Goal: Task Accomplishment & Management: Manage account settings

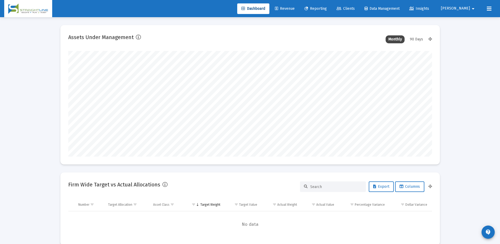
scroll to position [105, 196]
type input "2025-08-08"
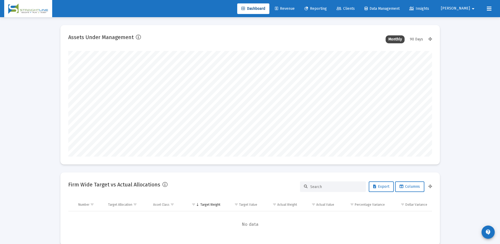
click at [359, 12] on link "Clients" at bounding box center [345, 8] width 27 height 11
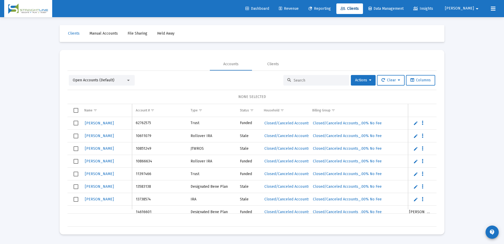
click at [323, 79] on input at bounding box center [320, 80] width 52 height 4
click at [312, 82] on input at bounding box center [320, 80] width 52 height 4
click at [299, 11] on span "Revenue" at bounding box center [289, 8] width 20 height 4
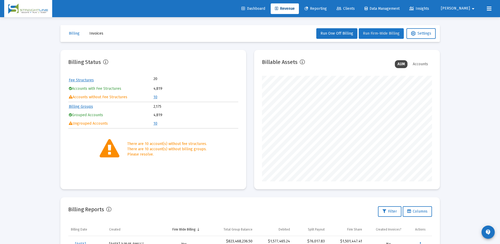
click at [369, 37] on button "Run Firm-Wide Billing" at bounding box center [381, 33] width 45 height 11
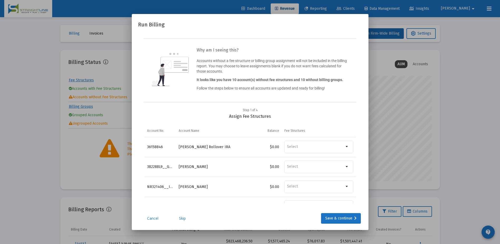
click at [181, 215] on link "Skip" at bounding box center [182, 217] width 26 height 5
click at [185, 217] on link "Skip" at bounding box center [182, 217] width 26 height 5
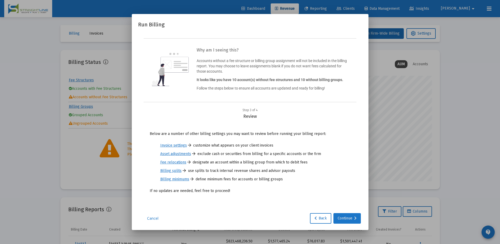
click at [345, 220] on div "Continue" at bounding box center [347, 218] width 19 height 11
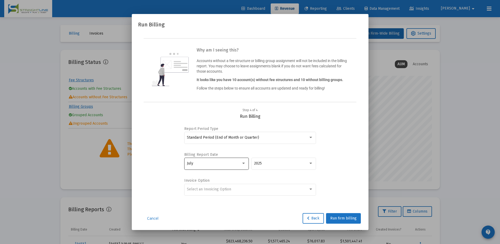
click at [244, 164] on div at bounding box center [243, 163] width 5 height 4
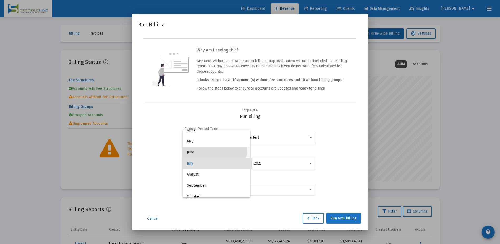
click at [209, 150] on span "June" at bounding box center [216, 152] width 59 height 11
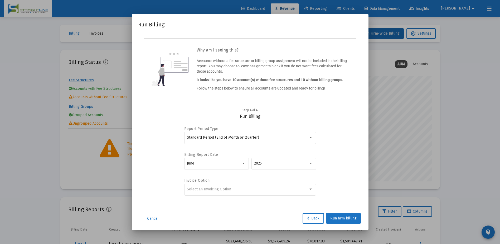
click at [343, 151] on div "Report Period Type Standard Period (End of Month or Quarter) Billing Report Dat…" at bounding box center [249, 161] width 211 height 84
click at [307, 191] on div "Select an Invoicing Option" at bounding box center [250, 188] width 126 height 13
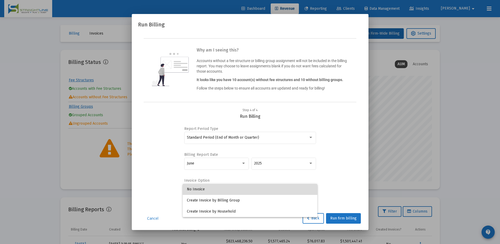
click at [232, 191] on span "No Invoice" at bounding box center [250, 188] width 126 height 11
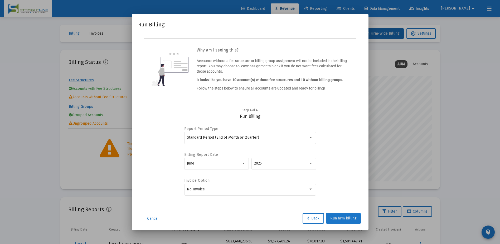
click at [342, 219] on span "Run firm billing" at bounding box center [343, 218] width 26 height 4
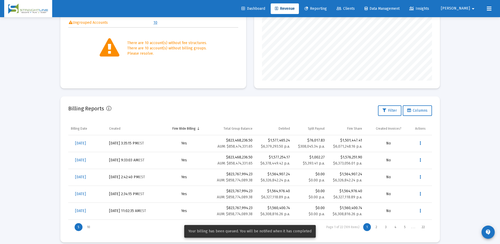
scroll to position [105, 0]
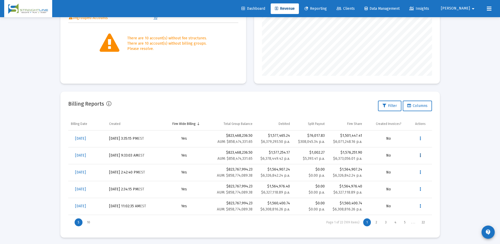
click at [420, 154] on icon "Data grid" at bounding box center [420, 155] width 1 height 6
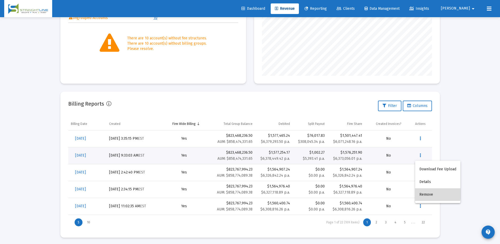
click at [422, 192] on button "Remove" at bounding box center [437, 194] width 45 height 13
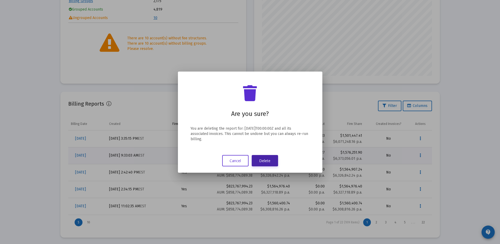
click at [262, 160] on button "Delete" at bounding box center [265, 160] width 26 height 11
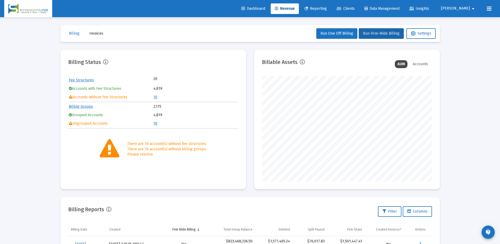
scroll to position [105, 0]
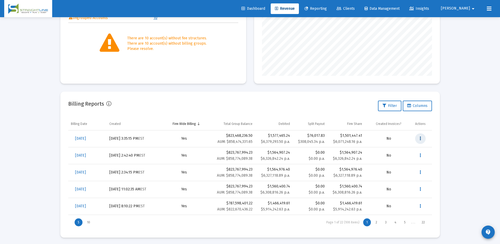
click at [419, 137] on button "Data grid" at bounding box center [420, 138] width 11 height 11
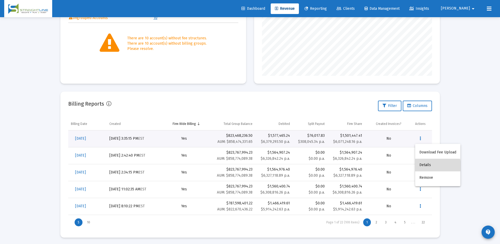
click at [421, 167] on button "Details" at bounding box center [437, 164] width 45 height 13
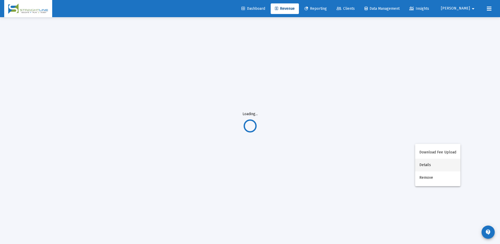
scroll to position [17, 0]
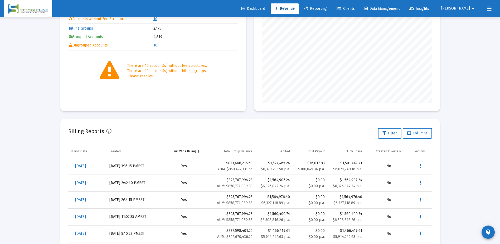
scroll to position [87, 0]
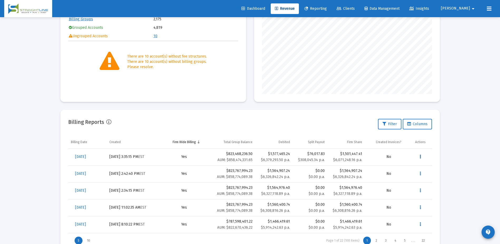
click at [419, 157] on button "Data grid" at bounding box center [420, 156] width 11 height 11
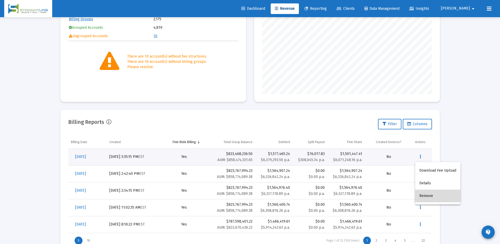
click at [429, 194] on button "Remove" at bounding box center [437, 195] width 45 height 13
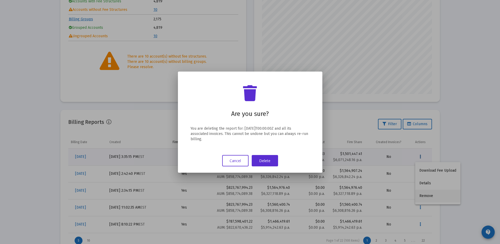
scroll to position [0, 0]
click at [272, 157] on button "Delete" at bounding box center [265, 160] width 26 height 11
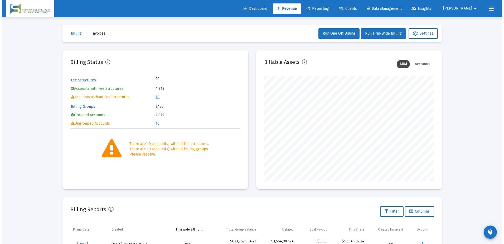
scroll to position [105, 170]
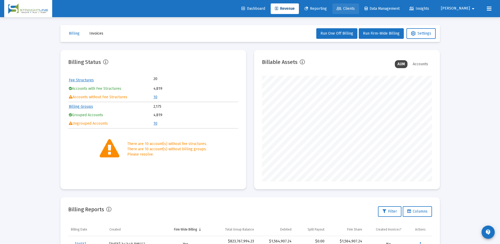
click at [355, 8] on span "Clients" at bounding box center [346, 8] width 18 height 4
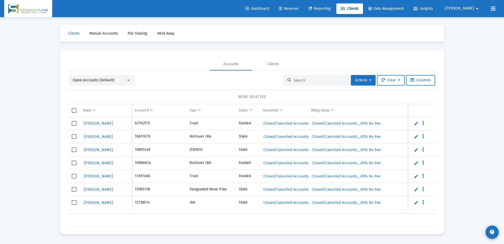
click at [335, 81] on input at bounding box center [320, 80] width 52 height 4
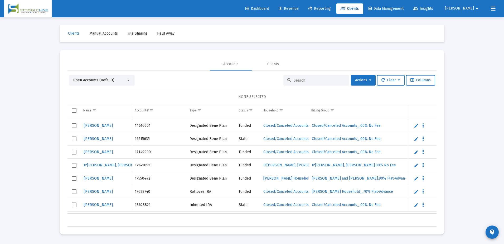
scroll to position [157, 0]
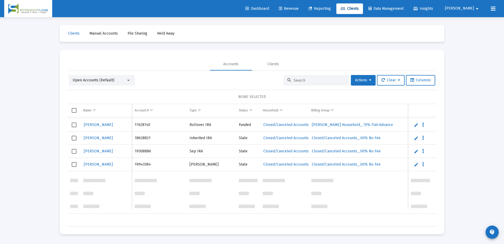
drag, startPoint x: 240, startPoint y: 208, endPoint x: 292, endPoint y: 211, distance: 52.0
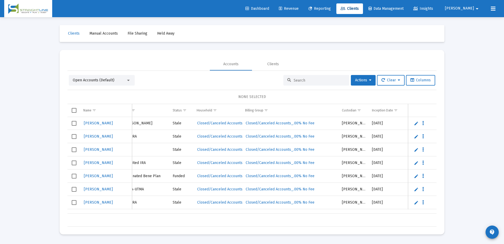
scroll to position [0, 0]
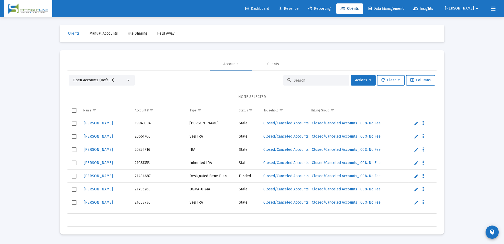
click at [125, 81] on div "Open Accounts (Default)" at bounding box center [99, 80] width 53 height 5
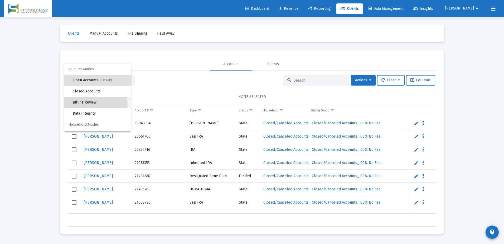
click at [91, 104] on span "Billing Review" at bounding box center [100, 102] width 54 height 11
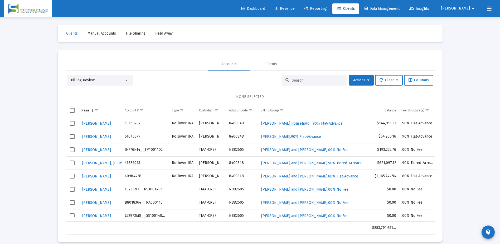
click at [333, 80] on input at bounding box center [318, 80] width 52 height 4
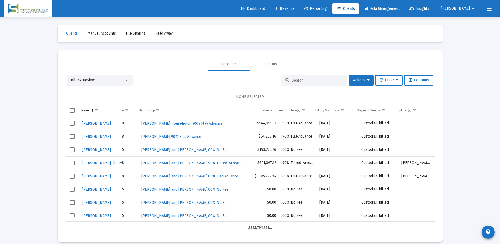
drag, startPoint x: 307, startPoint y: 219, endPoint x: 426, endPoint y: 193, distance: 122.0
click at [428, 214] on div "Zuvers, Merlin 50160207 Rollover IRA Schwab 8400848 Zuvers, Merlin Household_.9…" at bounding box center [250, 169] width 369 height 104
click at [413, 110] on span "Show filter options for column 'Splitter(s)'" at bounding box center [414, 110] width 4 height 4
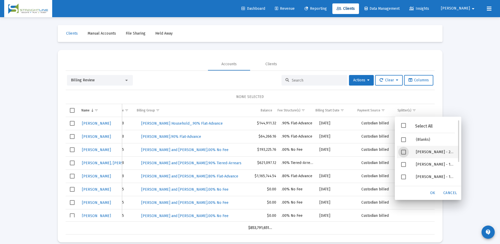
click at [402, 152] on span "Filter options" at bounding box center [403, 151] width 5 height 5
click at [435, 195] on span "OK" at bounding box center [432, 192] width 5 height 4
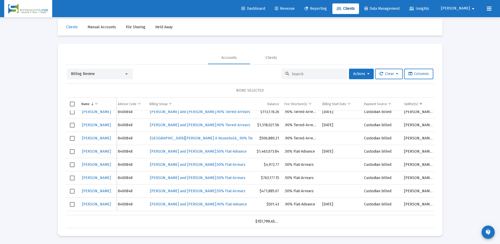
scroll to position [0, 95]
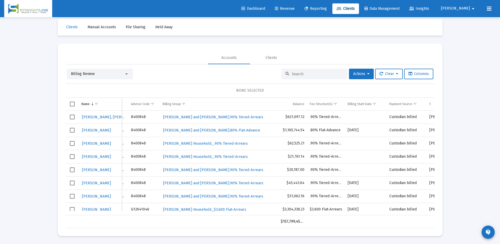
click at [473, 11] on mat-icon "arrow_drop_down" at bounding box center [473, 8] width 6 height 11
click at [475, 22] on span "Settings" at bounding box center [477, 22] width 16 height 13
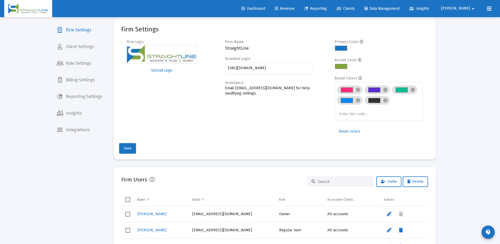
click at [78, 66] on span "Role Settings" at bounding box center [79, 63] width 54 height 13
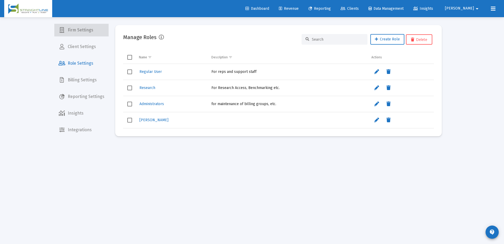
click at [83, 29] on span "Firm Settings" at bounding box center [81, 30] width 54 height 13
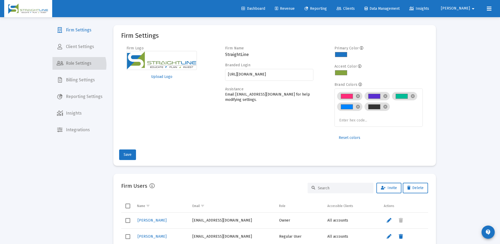
click at [79, 65] on span "Role Settings" at bounding box center [79, 63] width 54 height 13
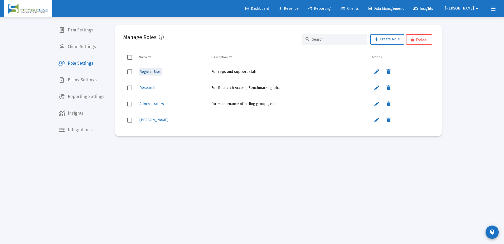
click at [154, 73] on span "Regular User" at bounding box center [150, 71] width 22 height 4
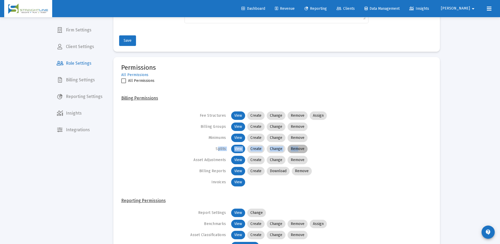
drag, startPoint x: 295, startPoint y: 149, endPoint x: 145, endPoint y: 145, distance: 149.8
click at [145, 145] on div "Fee Structures View Create Change Remove Assign Billing Groups View Create Chan…" at bounding box center [276, 148] width 311 height 75
click at [146, 146] on div "Fee Structures View Create Change Remove Assign Billing Groups View Create Chan…" at bounding box center [276, 148] width 311 height 75
click at [239, 147] on mat-chip "View" at bounding box center [238, 148] width 14 height 8
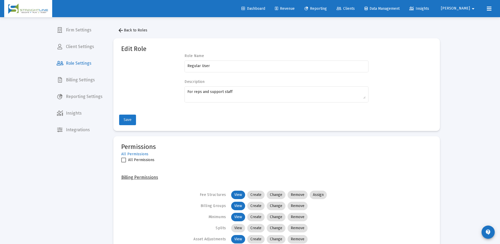
click at [132, 119] on button "Save" at bounding box center [127, 119] width 17 height 11
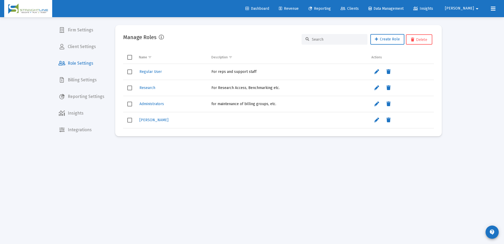
click at [93, 64] on span "Role Settings" at bounding box center [81, 63] width 54 height 13
click at [359, 7] on span "Clients" at bounding box center [350, 8] width 18 height 4
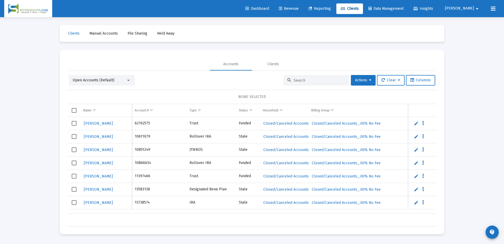
click at [128, 83] on div "Open Accounts (Default)" at bounding box center [102, 80] width 66 height 11
click at [122, 78] on div "Open Accounts (Default)" at bounding box center [99, 80] width 53 height 5
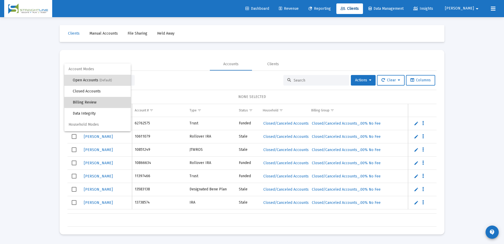
click at [116, 102] on span "Billing Review" at bounding box center [100, 102] width 54 height 11
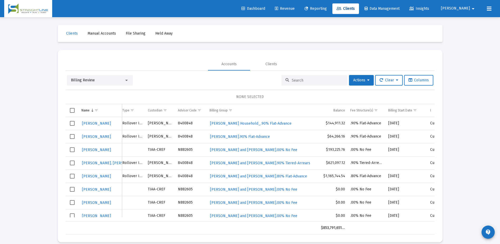
scroll to position [0, 122]
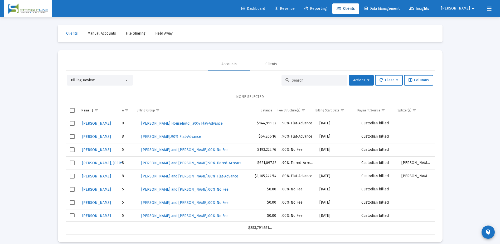
drag, startPoint x: 240, startPoint y: 219, endPoint x: 389, endPoint y: 225, distance: 149.3
click at [389, 225] on div "Name Name Account # Type Custodian Advisor Code Billing Group Balance Fee Struc…" at bounding box center [250, 169] width 369 height 130
click at [466, 9] on span "[PERSON_NAME]" at bounding box center [455, 8] width 29 height 4
click at [469, 22] on span "Settings" at bounding box center [477, 22] width 16 height 13
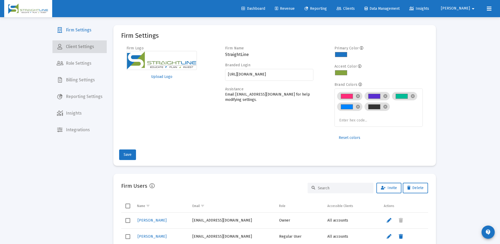
click at [87, 48] on span "Client Settings" at bounding box center [79, 46] width 54 height 13
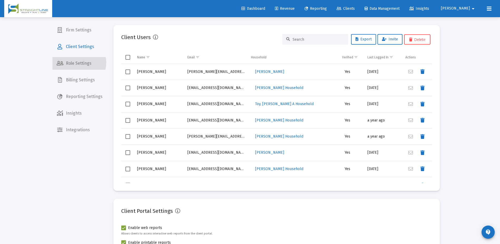
click at [78, 63] on span "Role Settings" at bounding box center [79, 63] width 54 height 13
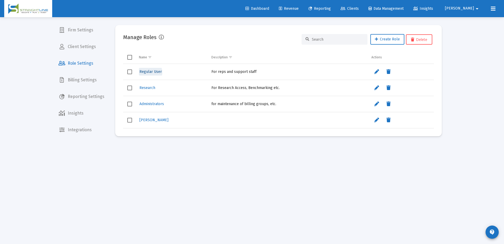
click at [150, 72] on span "Regular User" at bounding box center [150, 71] width 22 height 4
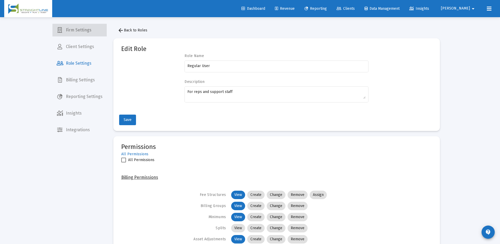
click at [81, 29] on span "Firm Settings" at bounding box center [79, 30] width 54 height 13
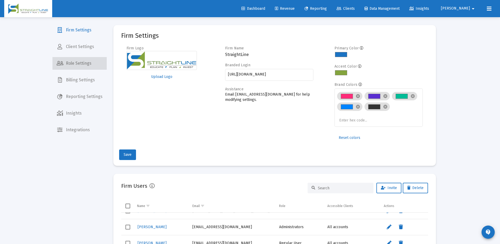
click at [84, 62] on span "Role Settings" at bounding box center [79, 63] width 54 height 13
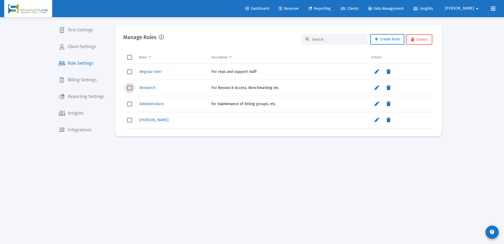
click at [129, 87] on span "Select row" at bounding box center [129, 87] width 5 height 5
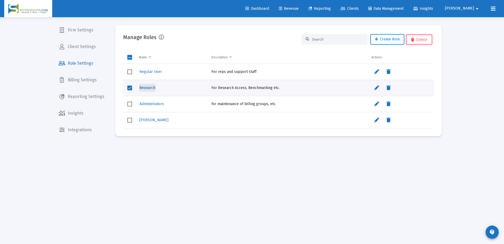
click at [144, 87] on span "Research" at bounding box center [147, 87] width 16 height 4
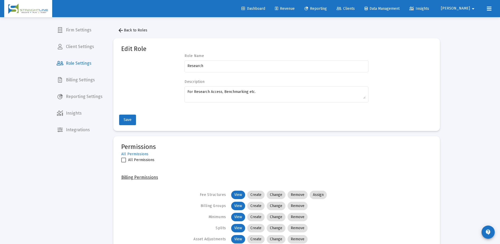
click at [144, 87] on div "Role Name Research Description For Research Access, Benchmarking etc." at bounding box center [276, 81] width 311 height 55
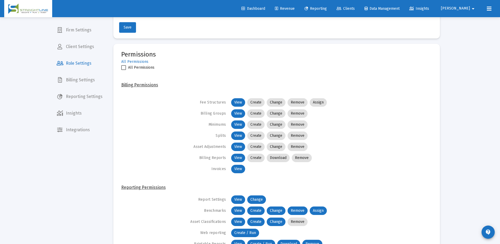
scroll to position [62, 0]
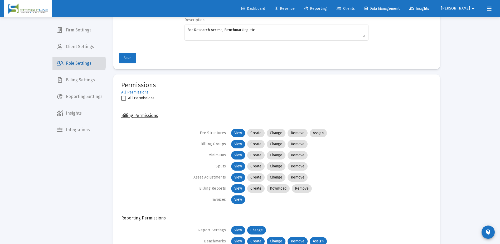
click at [70, 63] on span "Role Settings" at bounding box center [79, 63] width 54 height 13
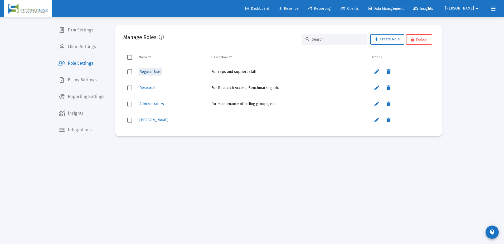
click at [152, 72] on span "Regular User" at bounding box center [150, 71] width 22 height 4
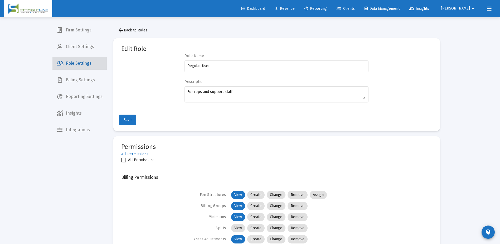
click at [83, 62] on span "Role Settings" at bounding box center [79, 63] width 54 height 13
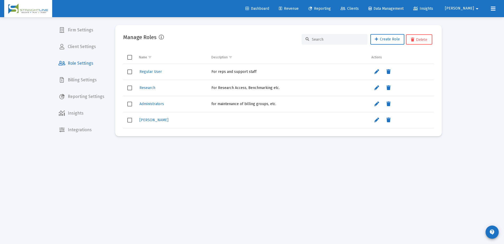
click at [81, 30] on span "Firm Settings" at bounding box center [81, 30] width 54 height 13
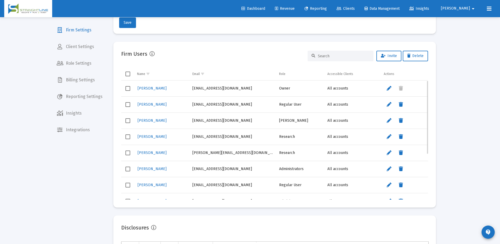
scroll to position [74, 0]
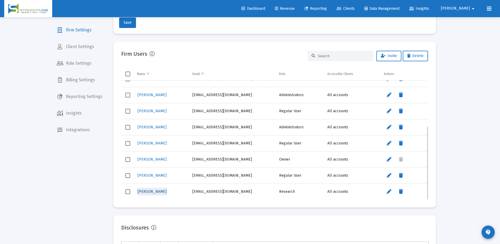
click at [153, 190] on span "[PERSON_NAME]" at bounding box center [152, 191] width 29 height 4
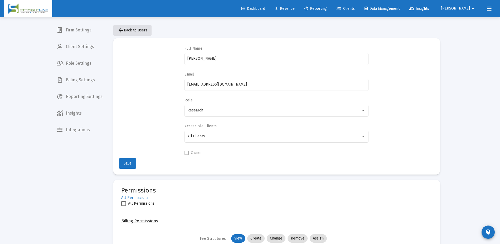
click at [128, 32] on span "arrow_back Back to Users" at bounding box center [133, 30] width 30 height 4
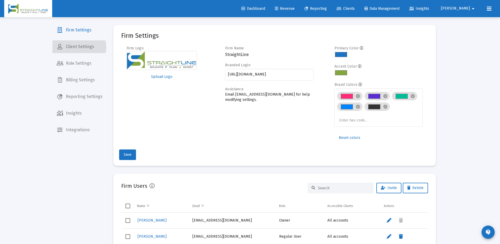
click at [79, 47] on span "Client Settings" at bounding box center [79, 46] width 54 height 13
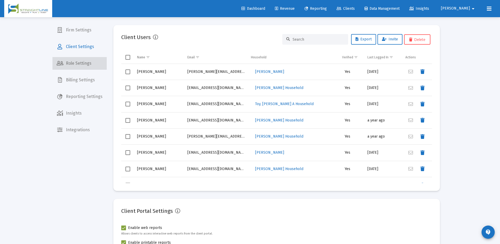
click at [85, 61] on span "Role Settings" at bounding box center [79, 63] width 54 height 13
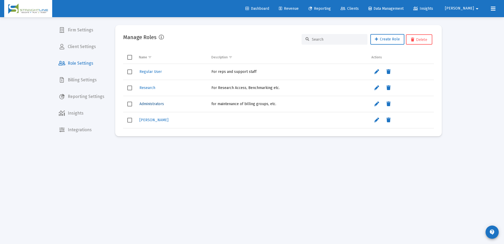
click at [161, 103] on span "Administrators" at bounding box center [151, 103] width 25 height 4
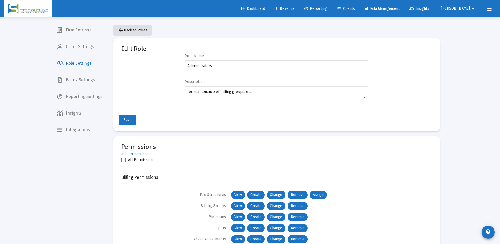
click at [133, 28] on span "arrow_back Back to Roles" at bounding box center [133, 30] width 30 height 4
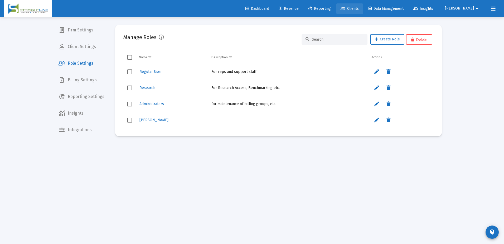
click at [359, 7] on span "Clients" at bounding box center [350, 8] width 18 height 4
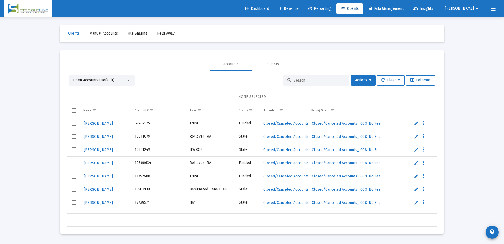
click at [127, 79] on div at bounding box center [128, 80] width 5 height 4
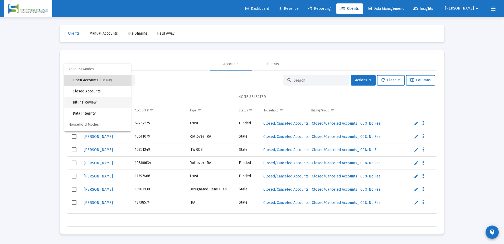
drag, startPoint x: 112, startPoint y: 100, endPoint x: 171, endPoint y: 89, distance: 59.4
click at [171, 89] on div "Account Modes Open Accounts (Default) Closed Accounts Billing Review Data Integ…" at bounding box center [252, 122] width 504 height 244
click at [171, 89] on div at bounding box center [252, 122] width 504 height 244
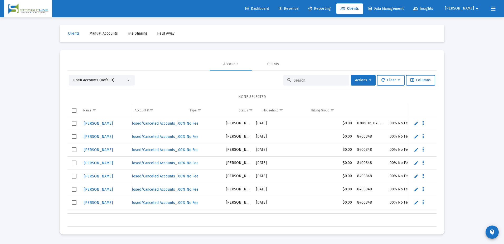
scroll to position [0, 221]
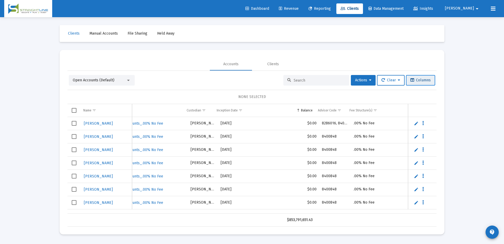
click at [428, 81] on span "Columns" at bounding box center [420, 80] width 20 height 4
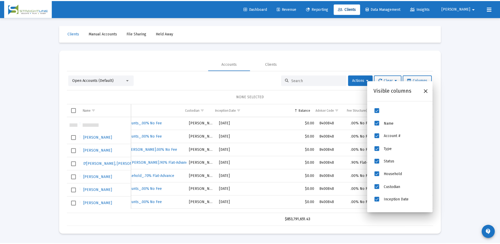
scroll to position [105, 0]
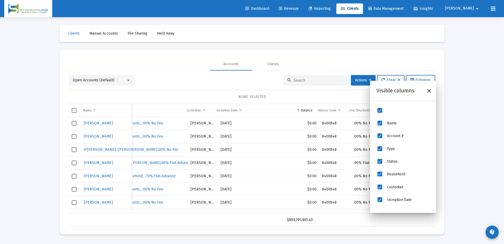
drag, startPoint x: 201, startPoint y: 90, endPoint x: 161, endPoint y: 81, distance: 41.0
click at [200, 89] on div "Open Accounts (Default) Actions Clear Columns NONE SELECTED Name Name Account #…" at bounding box center [251, 150] width 369 height 151
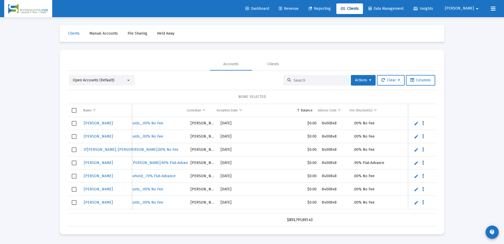
click at [129, 80] on div at bounding box center [128, 80] width 3 height 1
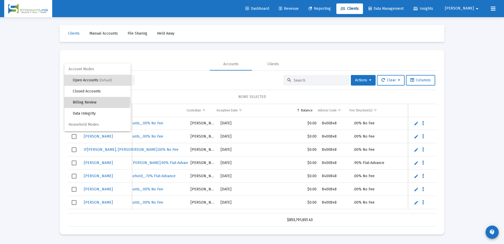
click at [97, 101] on span "Billing Review" at bounding box center [100, 102] width 54 height 11
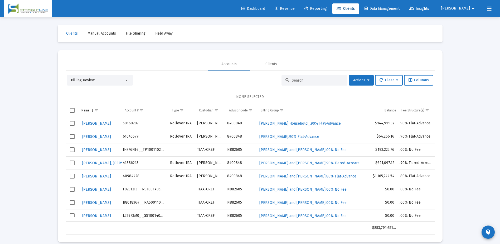
scroll to position [0, 16]
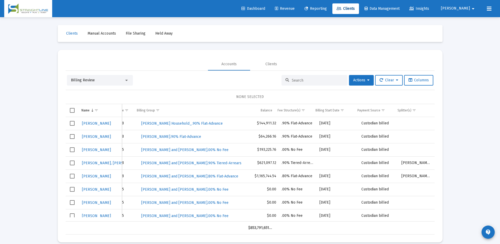
drag, startPoint x: 329, startPoint y: 219, endPoint x: 461, endPoint y: 203, distance: 133.3
click at [461, 203] on div "Loading... Clients Manual Accounts File Sharing Held Away Accounts Clients Bill…" at bounding box center [250, 125] width 500 height 250
click at [427, 80] on span "Columns" at bounding box center [419, 80] width 20 height 4
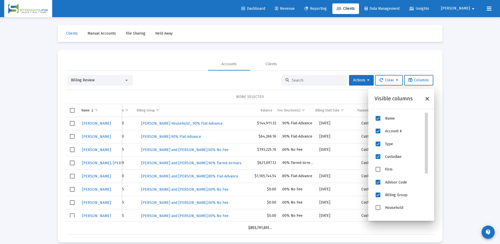
drag, startPoint x: 427, startPoint y: 180, endPoint x: 432, endPoint y: 108, distance: 72.1
click at [432, 108] on body "Dashboard Revenue Reporting Clients Data Management Insights Rob arrow_drop_dow…" at bounding box center [250, 122] width 500 height 244
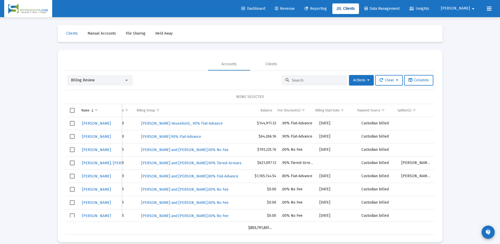
click at [448, 110] on div "Loading... Clients Manual Accounts File Sharing Held Away Accounts Clients Bill…" at bounding box center [250, 125] width 500 height 250
click at [473, 9] on mat-icon "arrow_drop_down" at bounding box center [473, 8] width 6 height 11
click at [475, 22] on span "Settings" at bounding box center [477, 22] width 16 height 13
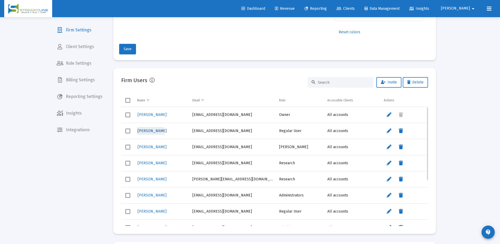
click at [151, 131] on span "[PERSON_NAME]" at bounding box center [152, 130] width 29 height 4
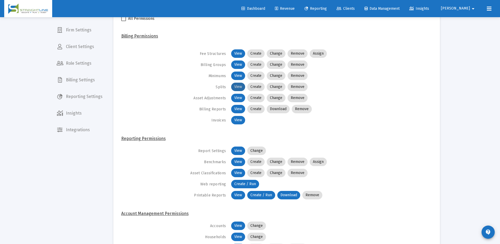
click at [237, 87] on mat-chip "View" at bounding box center [238, 87] width 14 height 8
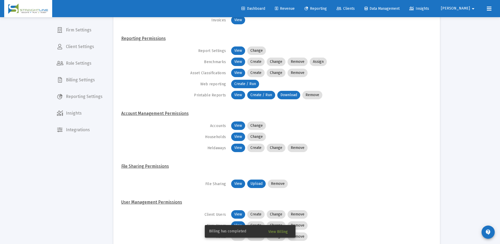
scroll to position [342, 0]
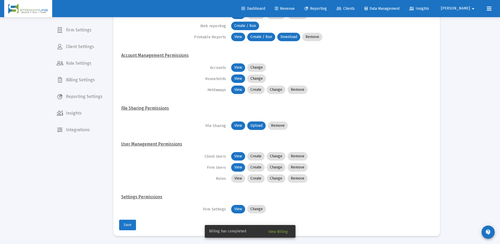
click at [132, 224] on button "Save" at bounding box center [127, 224] width 17 height 11
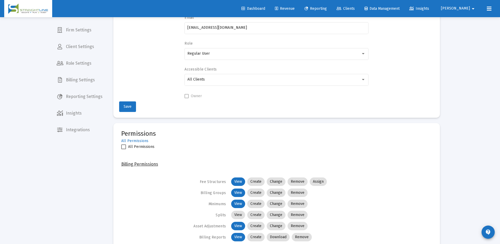
scroll to position [0, 0]
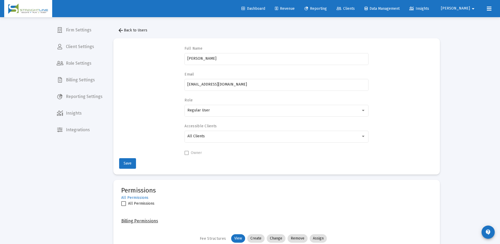
click at [129, 26] on button "arrow_back Back to Users" at bounding box center [132, 30] width 38 height 11
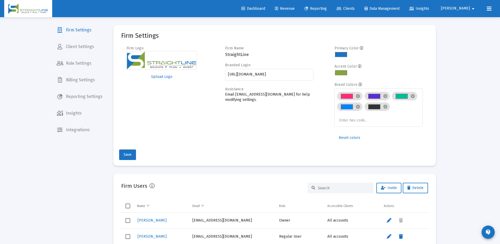
click at [86, 61] on span "Role Settings" at bounding box center [79, 63] width 54 height 13
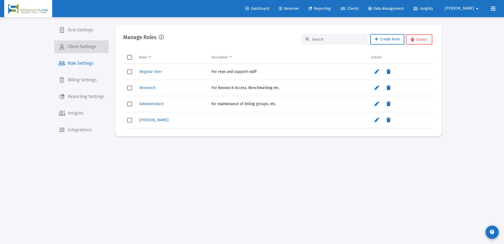
click at [83, 48] on span "Client Settings" at bounding box center [81, 46] width 54 height 13
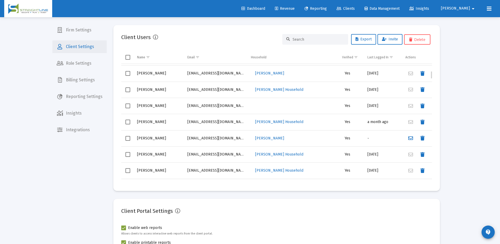
scroll to position [105, 0]
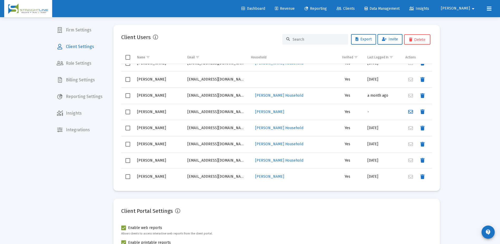
click at [80, 31] on span "Firm Settings" at bounding box center [79, 30] width 54 height 13
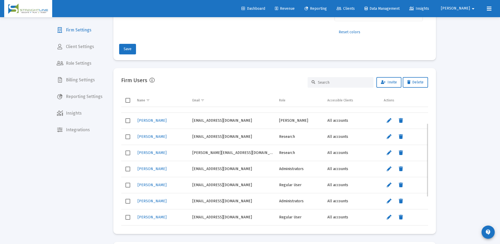
scroll to position [74, 0]
click at [153, 201] on span "[PERSON_NAME]" at bounding box center [152, 201] width 29 height 4
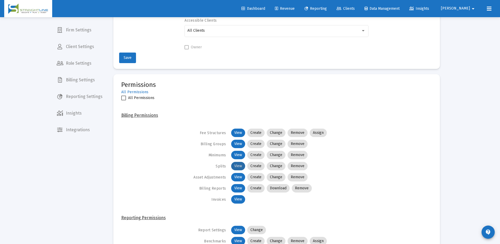
click at [240, 165] on mat-chip "View" at bounding box center [238, 166] width 14 height 8
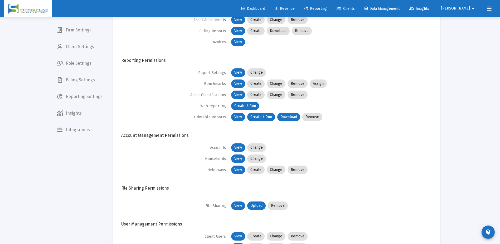
scroll to position [342, 0]
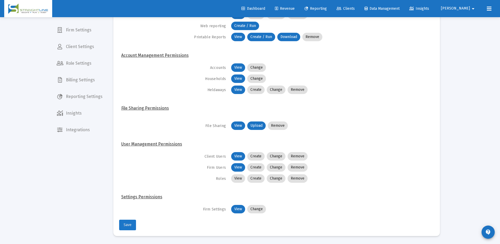
click at [129, 222] on span "Save" at bounding box center [128, 224] width 8 height 4
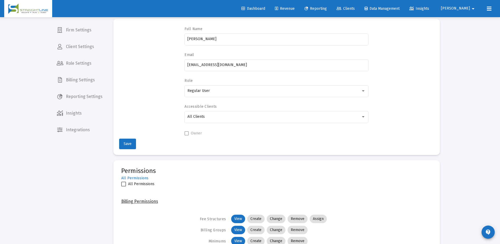
scroll to position [0, 0]
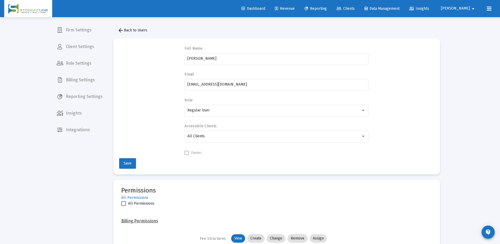
click at [79, 81] on span "Billing Settings" at bounding box center [79, 80] width 54 height 13
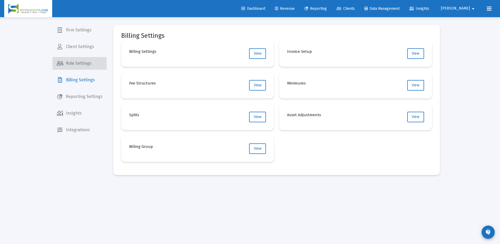
click at [81, 62] on span "Role Settings" at bounding box center [79, 63] width 54 height 13
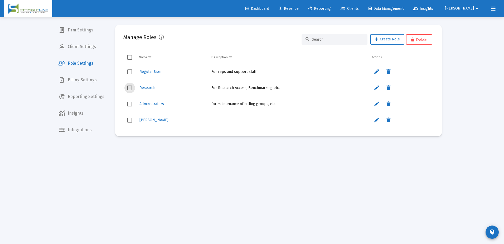
click at [131, 88] on span "Select row" at bounding box center [129, 87] width 5 height 5
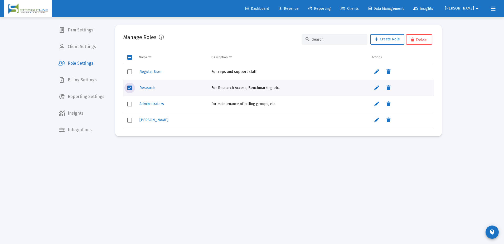
click at [130, 87] on span "Select row" at bounding box center [129, 87] width 5 height 5
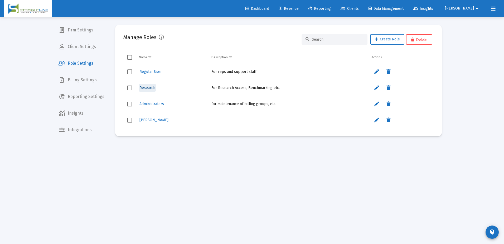
click at [149, 88] on span "Research" at bounding box center [147, 87] width 16 height 4
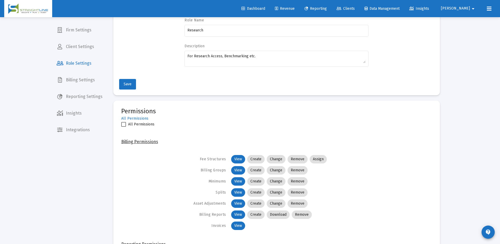
scroll to position [105, 0]
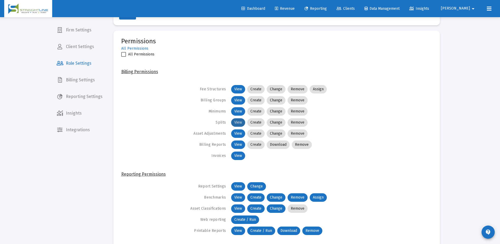
click at [238, 120] on mat-chip "View" at bounding box center [238, 122] width 14 height 8
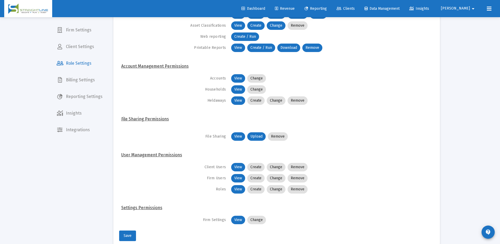
scroll to position [299, 0]
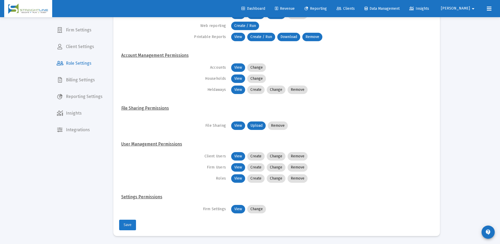
click at [127, 225] on span "Save" at bounding box center [128, 224] width 8 height 4
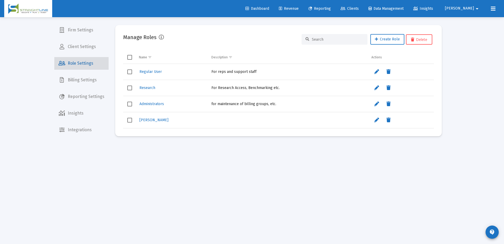
click at [91, 66] on span "Role Settings" at bounding box center [81, 63] width 54 height 13
click at [75, 64] on span "Role Settings" at bounding box center [81, 63] width 54 height 13
click at [79, 49] on span "Client Settings" at bounding box center [81, 46] width 54 height 13
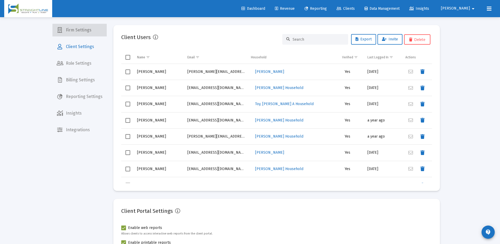
click at [81, 31] on span "Firm Settings" at bounding box center [79, 30] width 54 height 13
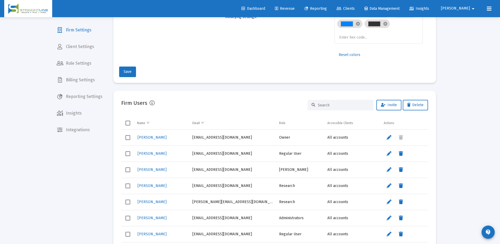
scroll to position [132, 0]
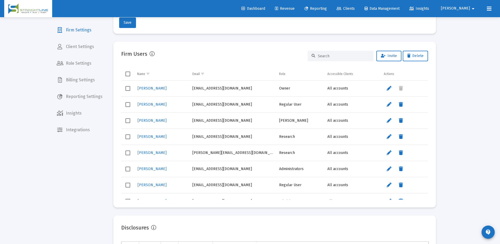
click at [438, 102] on div "Firm Settings Firm Logo Upload Logo Firm Name StraightLine Branded Login https:…" at bounding box center [276, 120] width 327 height 454
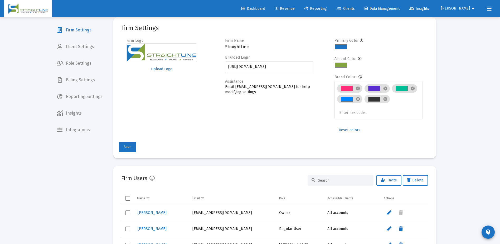
scroll to position [0, 0]
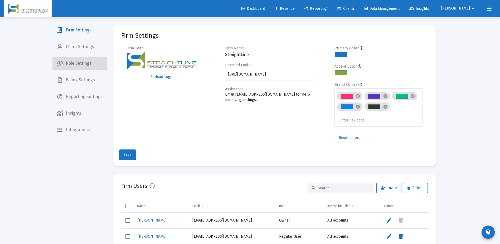
click at [81, 63] on span "Role Settings" at bounding box center [79, 63] width 54 height 13
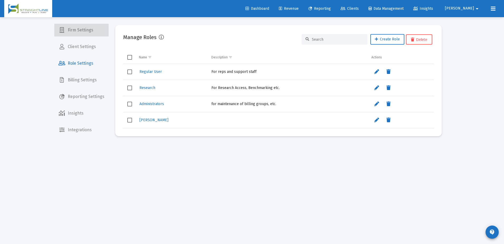
click at [85, 32] on span "Firm Settings" at bounding box center [81, 30] width 54 height 13
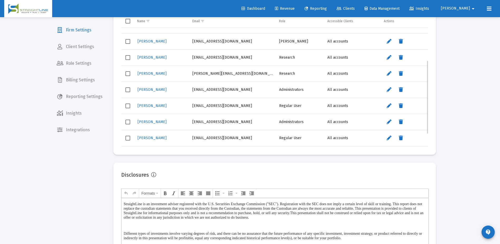
scroll to position [74, 0]
click at [151, 140] on span "[PERSON_NAME]" at bounding box center [152, 138] width 29 height 4
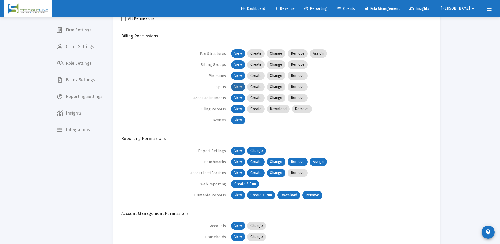
click at [235, 87] on mat-chip "View" at bounding box center [238, 87] width 14 height 8
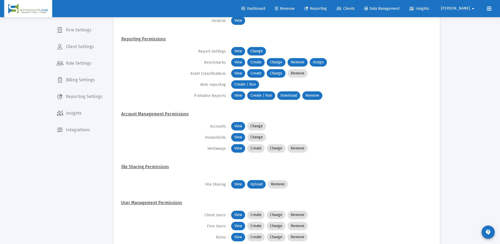
scroll to position [342, 0]
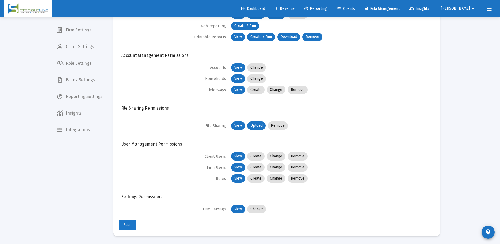
click at [129, 226] on span "Save" at bounding box center [128, 224] width 8 height 4
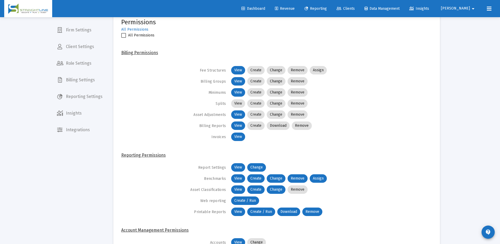
scroll to position [105, 0]
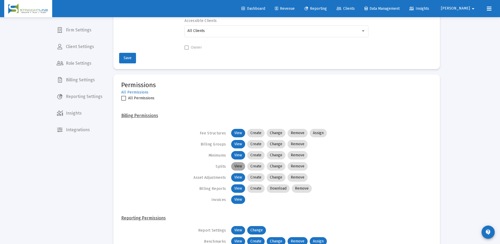
click at [238, 166] on mat-chip "View" at bounding box center [238, 166] width 14 height 8
click at [276, 167] on mat-chip "Change" at bounding box center [276, 166] width 19 height 8
click at [254, 166] on mat-chip "Create" at bounding box center [255, 166] width 17 height 8
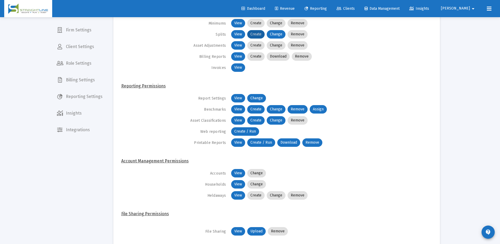
scroll to position [342, 0]
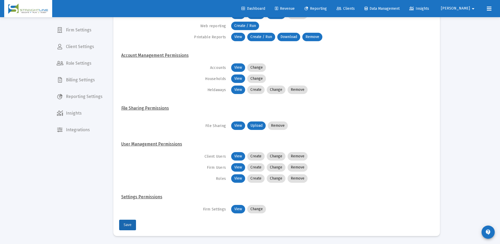
drag, startPoint x: 128, startPoint y: 224, endPoint x: 162, endPoint y: 226, distance: 34.4
click at [162, 226] on mat-card-actions "Save" at bounding box center [276, 223] width 315 height 13
click at [131, 225] on span "Save" at bounding box center [128, 224] width 8 height 4
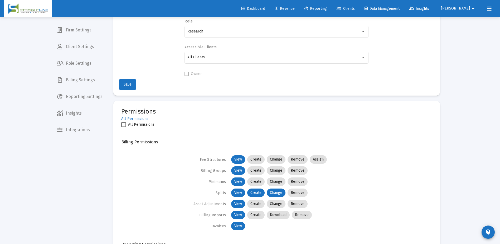
scroll to position [0, 0]
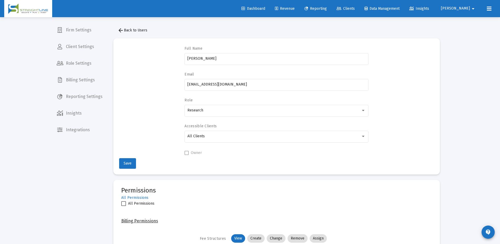
click at [476, 9] on mat-icon "arrow_drop_down" at bounding box center [473, 8] width 6 height 11
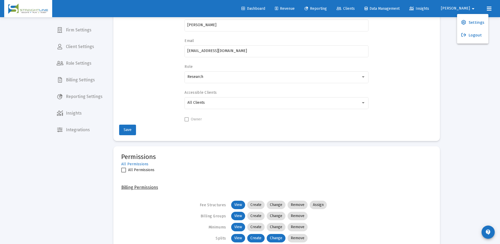
scroll to position [105, 0]
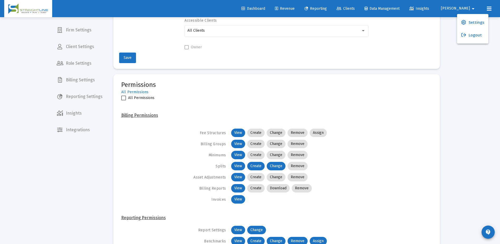
click at [128, 56] on div at bounding box center [250, 122] width 500 height 244
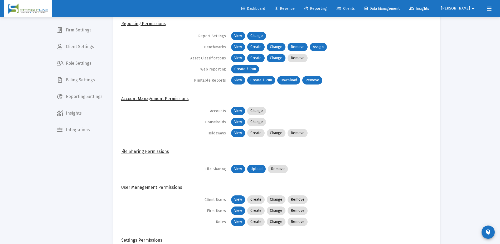
scroll to position [342, 0]
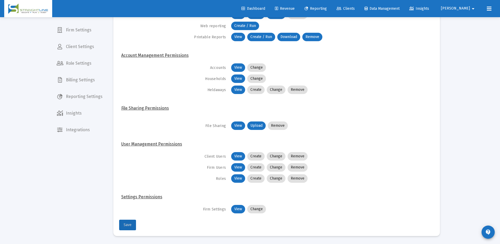
click at [131, 225] on button "Save" at bounding box center [127, 224] width 17 height 11
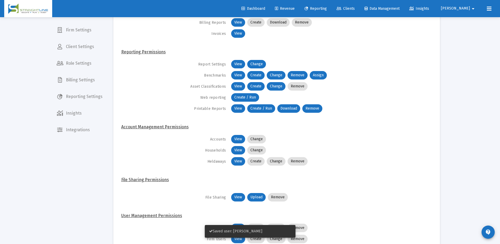
scroll to position [263, 0]
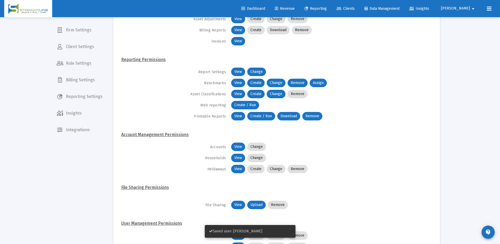
click at [475, 9] on mat-icon "arrow_drop_down" at bounding box center [473, 8] width 6 height 11
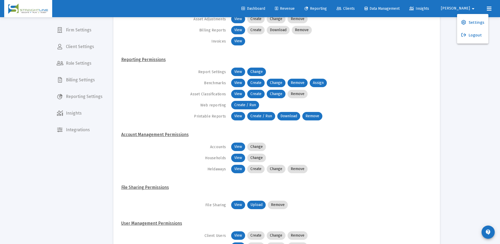
click at [492, 9] on div at bounding box center [250, 122] width 500 height 244
click at [475, 8] on mat-icon "arrow_drop_down" at bounding box center [473, 8] width 6 height 11
click at [469, 23] on span "Settings" at bounding box center [477, 22] width 16 height 13
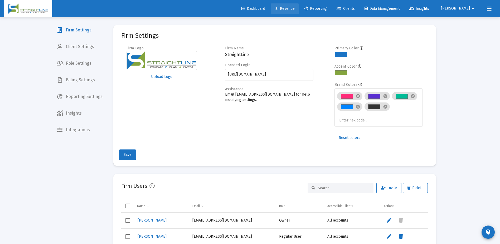
click at [295, 7] on span "Revenue" at bounding box center [285, 8] width 20 height 4
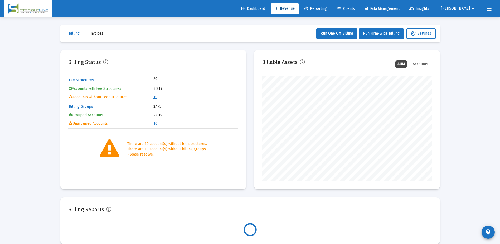
scroll to position [105, 170]
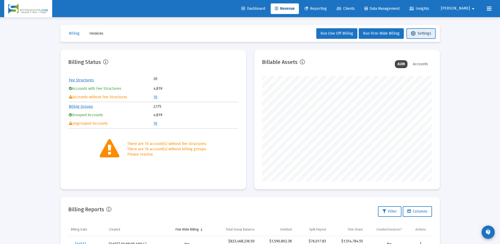
click at [427, 34] on span "Settings" at bounding box center [421, 33] width 20 height 4
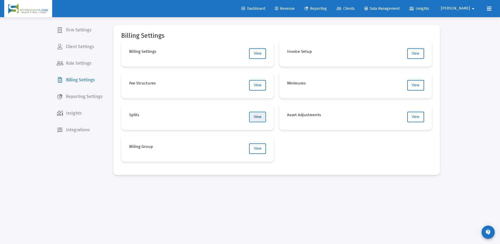
click at [258, 118] on span "View" at bounding box center [258, 116] width 8 height 4
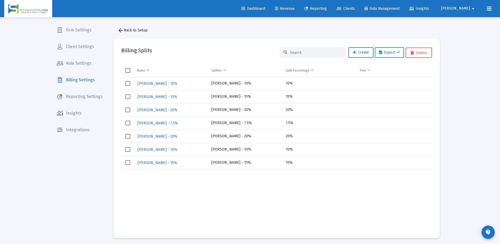
click at [315, 49] on div at bounding box center [313, 52] width 66 height 11
click at [305, 52] on input at bounding box center [316, 52] width 52 height 4
click at [130, 28] on span "arrow_back Back to Setup" at bounding box center [133, 30] width 30 height 4
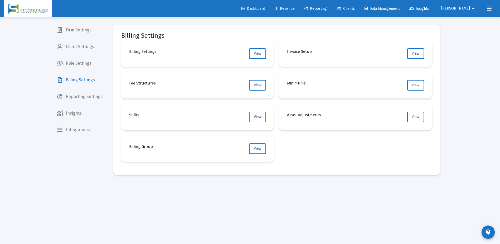
click at [257, 117] on span "View" at bounding box center [258, 116] width 8 height 4
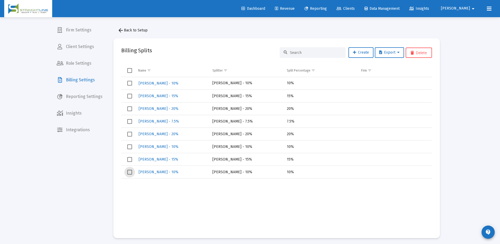
click at [130, 172] on span "Select row" at bounding box center [129, 172] width 5 height 5
click at [216, 47] on div "Billing Splits Create Export Delete" at bounding box center [276, 52] width 311 height 13
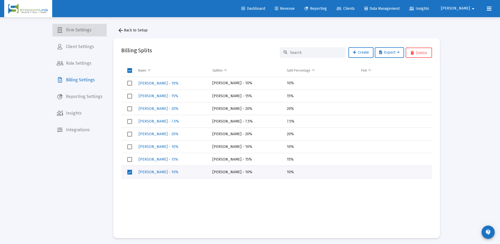
click at [83, 31] on span "Firm Settings" at bounding box center [79, 30] width 54 height 13
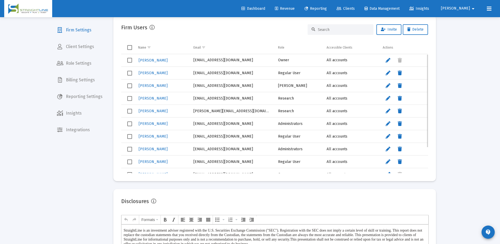
scroll to position [33, 0]
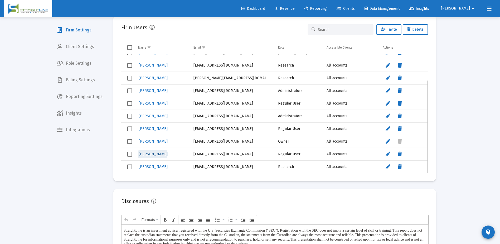
click at [152, 153] on span "[PERSON_NAME]" at bounding box center [153, 154] width 29 height 4
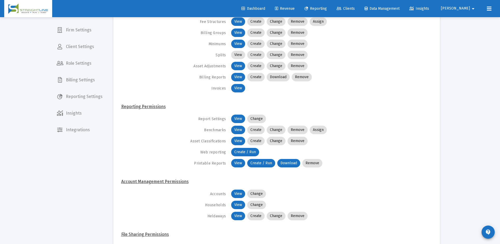
scroll to position [342, 0]
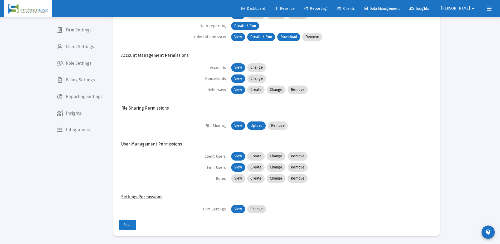
click at [126, 224] on span "Save" at bounding box center [128, 224] width 8 height 4
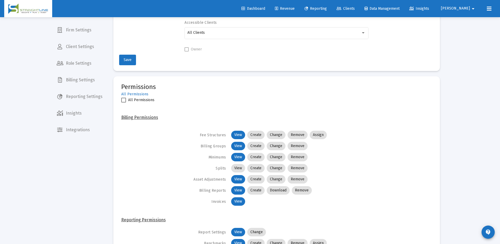
scroll to position [0, 0]
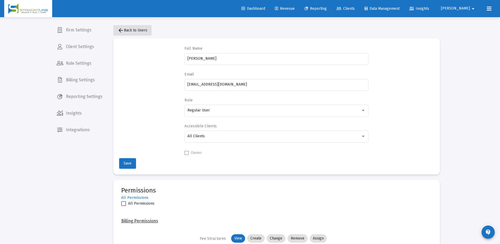
click at [143, 30] on span "arrow_back Back to Users" at bounding box center [133, 30] width 30 height 4
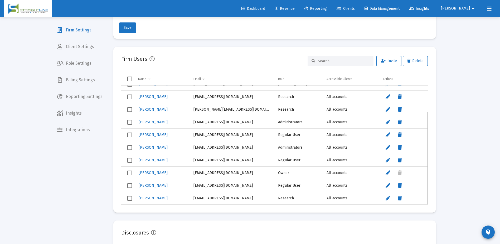
scroll to position [138, 0]
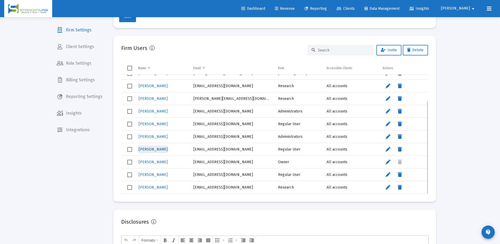
click at [153, 150] on span "[PERSON_NAME]" at bounding box center [153, 149] width 29 height 4
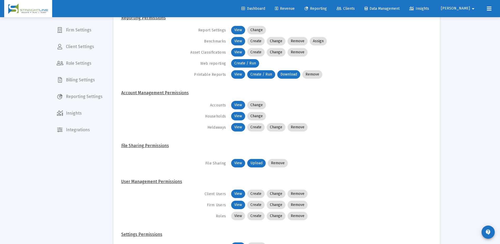
scroll to position [342, 0]
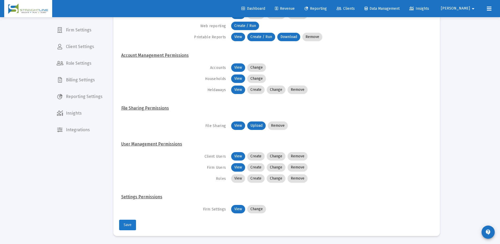
click at [131, 225] on span "Save" at bounding box center [128, 224] width 8 height 4
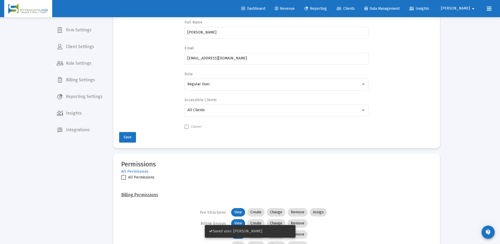
scroll to position [0, 0]
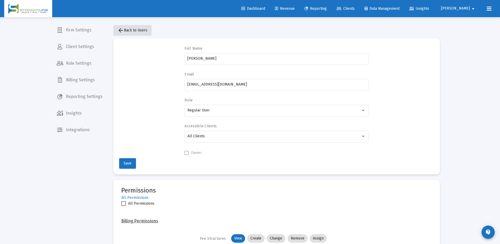
click at [133, 28] on span "arrow_back Back to Users" at bounding box center [133, 30] width 30 height 4
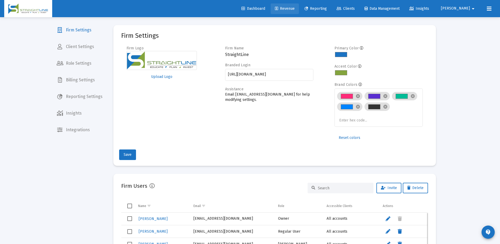
click at [295, 7] on span "Revenue" at bounding box center [285, 8] width 20 height 4
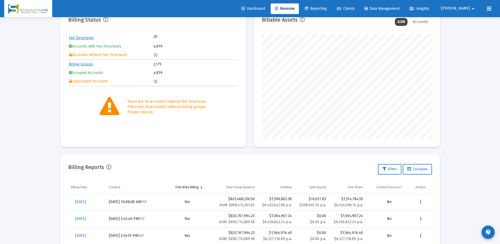
scroll to position [87, 0]
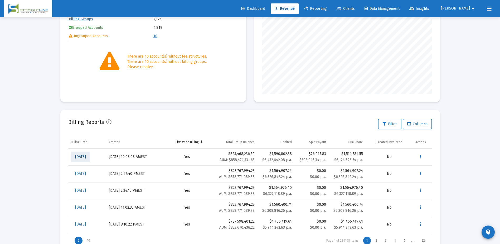
click at [86, 157] on span "[DATE]" at bounding box center [80, 156] width 11 height 4
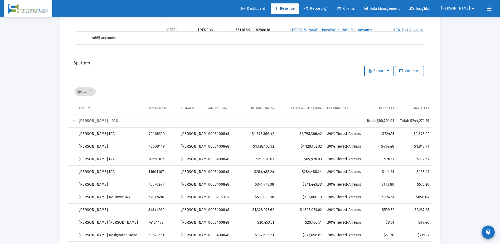
scroll to position [808, 0]
click at [381, 71] on span "Export" at bounding box center [379, 69] width 20 height 4
click at [382, 84] on button "Export All Rows" at bounding box center [380, 83] width 36 height 13
click at [417, 67] on button "Columns" at bounding box center [409, 70] width 29 height 11
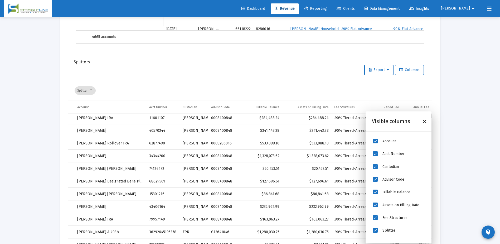
scroll to position [0, 0]
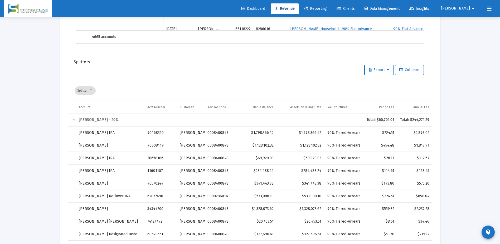
click at [362, 93] on div "Splitter" at bounding box center [252, 90] width 354 height 20
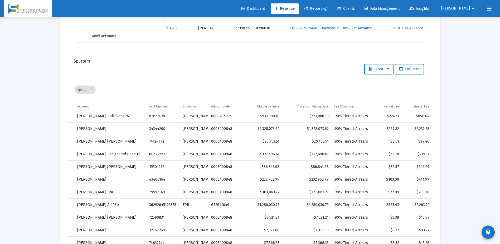
scroll to position [740, 0]
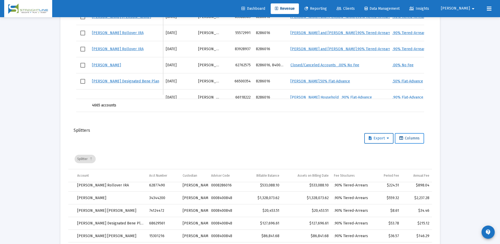
click at [405, 142] on button "Columns" at bounding box center [409, 138] width 29 height 11
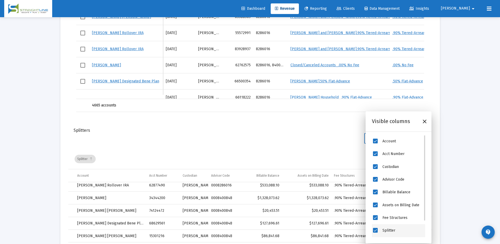
click at [384, 230] on span "Splitter" at bounding box center [388, 230] width 13 height 4
click at [375, 230] on span "Splitter" at bounding box center [375, 229] width 5 height 5
click at [422, 123] on icon "Close" at bounding box center [425, 121] width 6 height 6
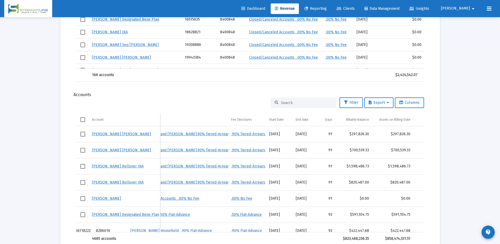
scroll to position [0, 0]
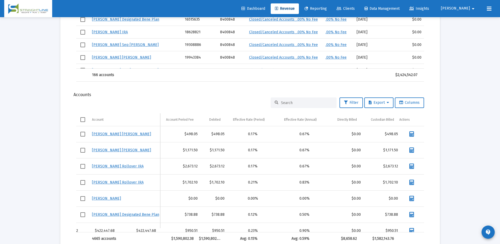
drag, startPoint x: 228, startPoint y: 231, endPoint x: 422, endPoint y: 206, distance: 195.0
click at [422, 206] on div "[PERSON_NAME] [PERSON_NAME] [DATE] [PERSON_NAME] 92346860 8286016 [PERSON_NAME]…" at bounding box center [250, 179] width 348 height 106
click at [409, 103] on span "Columns" at bounding box center [409, 102] width 20 height 4
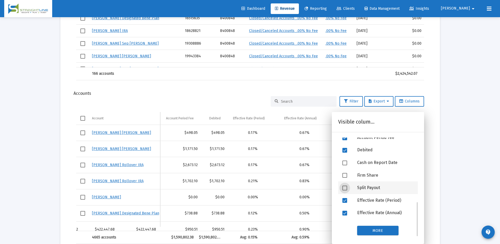
click at [345, 188] on span at bounding box center [344, 187] width 5 height 5
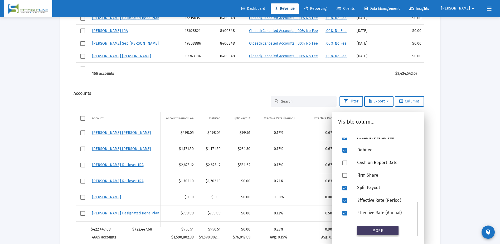
click at [377, 228] on span "More" at bounding box center [377, 230] width 11 height 4
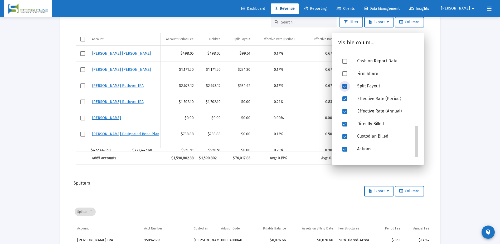
drag, startPoint x: 417, startPoint y: 124, endPoint x: 415, endPoint y: 141, distance: 17.0
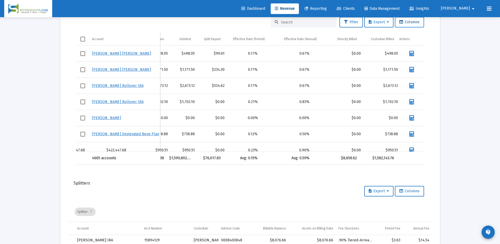
click at [415, 24] on button "Columns" at bounding box center [409, 22] width 29 height 11
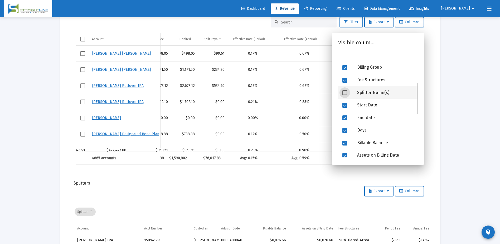
click at [369, 92] on div "Splitter Name(s)" at bounding box center [385, 92] width 65 height 13
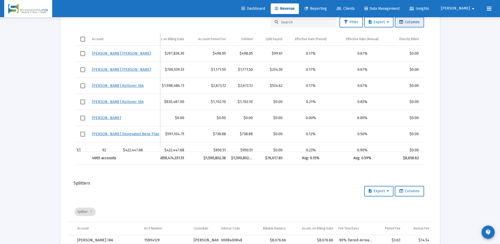
click at [415, 18] on button "Columns" at bounding box center [409, 22] width 29 height 11
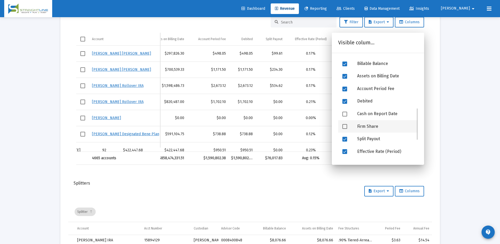
click at [371, 127] on div "Firm Share" at bounding box center [385, 126] width 65 height 13
